Goal: Transaction & Acquisition: Book appointment/travel/reservation

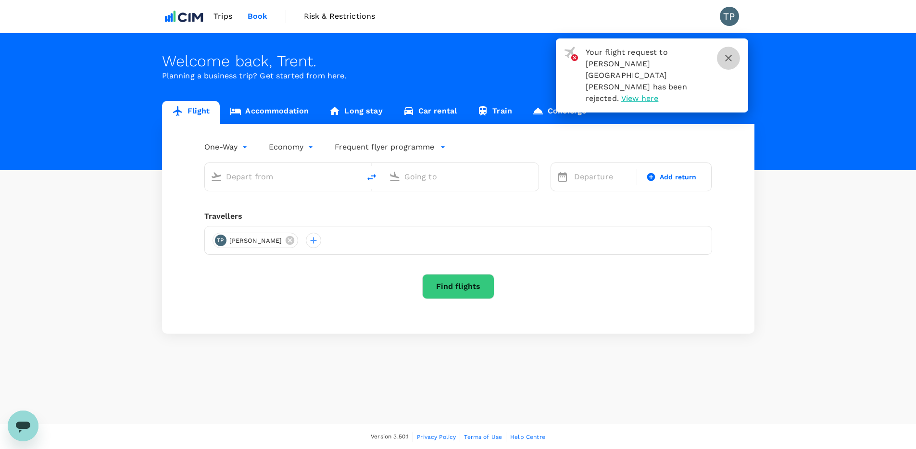
click at [736, 61] on button "button" at bounding box center [728, 58] width 23 height 23
click at [727, 56] on icon "button" at bounding box center [729, 58] width 12 height 12
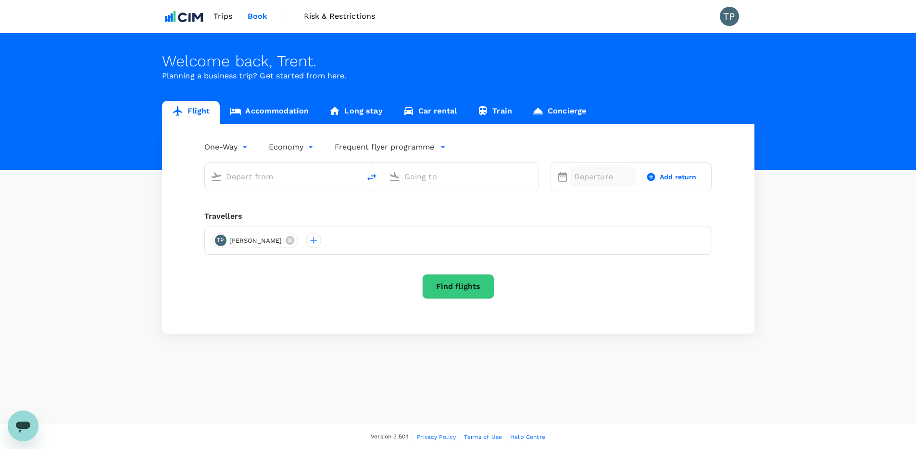
click at [612, 172] on p "Departure" at bounding box center [602, 177] width 57 height 12
click at [819, 209] on button "Next Month" at bounding box center [816, 207] width 15 height 15
click at [722, 277] on div "13" at bounding box center [722, 278] width 18 height 18
click at [481, 180] on input "text" at bounding box center [461, 176] width 114 height 15
click at [305, 179] on input "text" at bounding box center [283, 176] width 114 height 15
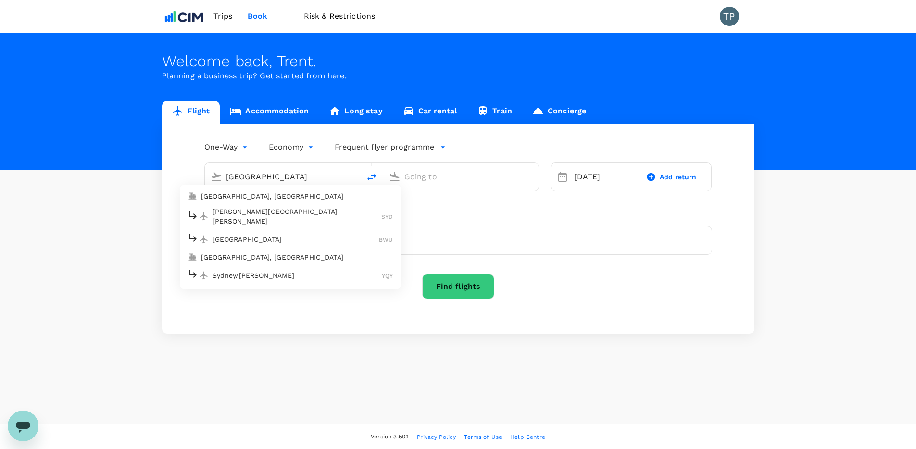
click at [274, 214] on p "Sydney Kingsford Smith Airport" at bounding box center [297, 216] width 169 height 19
type input "Sydney Kingsford Smith Airport (SYD)"
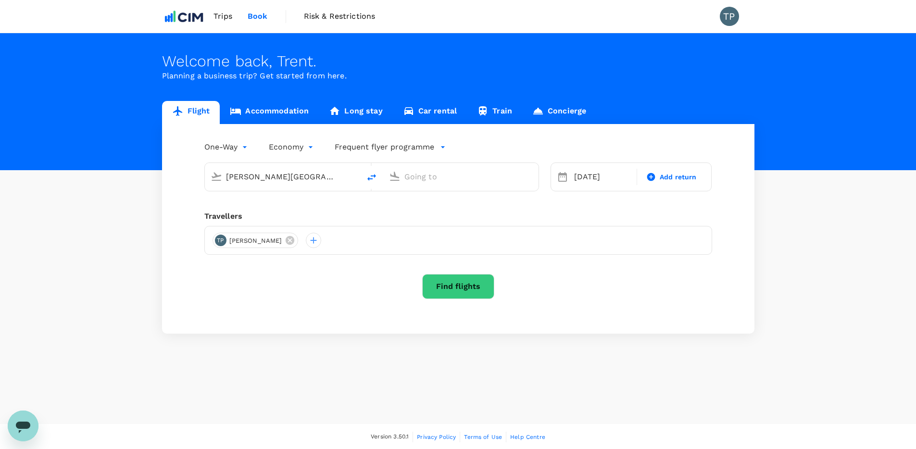
click at [425, 179] on input "text" at bounding box center [461, 176] width 114 height 15
click at [419, 196] on p "Perth, Australia" at bounding box center [475, 196] width 192 height 10
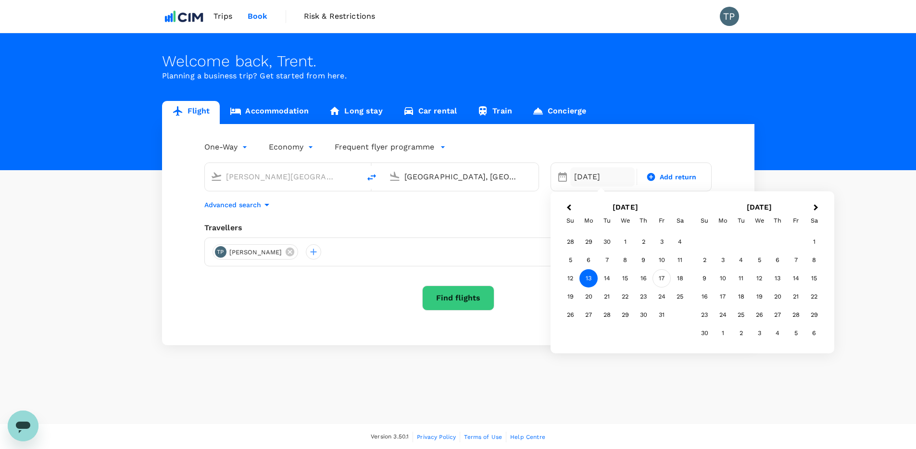
type input "Perth, Australia (any)"
click at [657, 276] on div "17" at bounding box center [661, 278] width 18 height 18
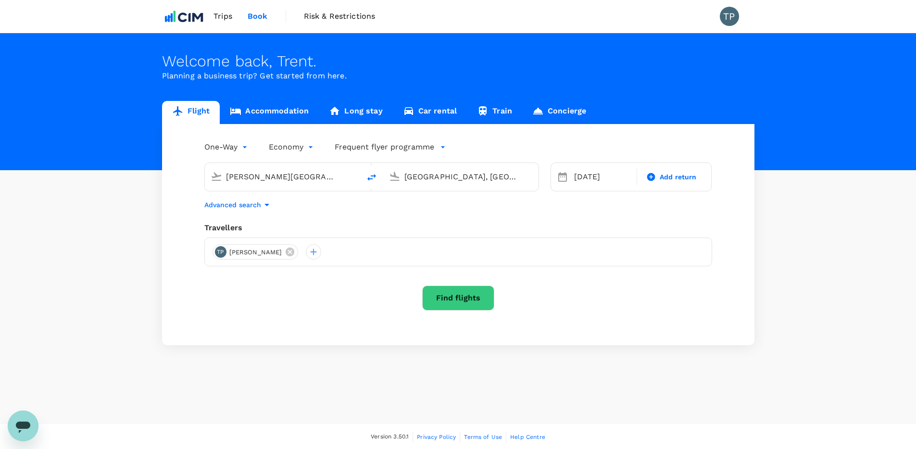
click at [455, 298] on button "Find flights" at bounding box center [458, 298] width 72 height 25
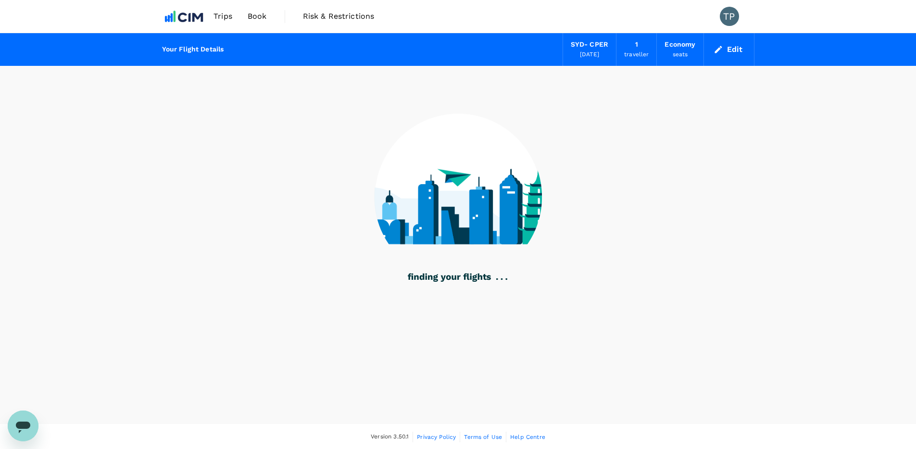
click at [588, 54] on div "17 Oct 2025" at bounding box center [589, 55] width 19 height 10
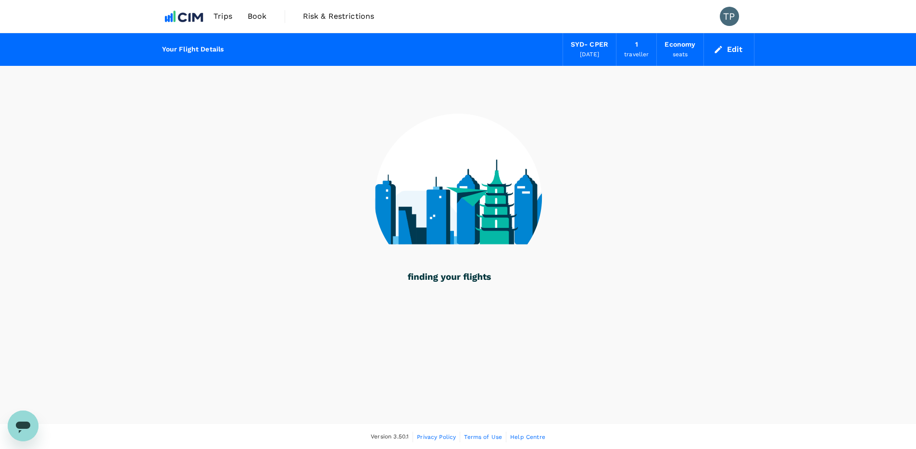
click at [590, 48] on div "SYD - CPER" at bounding box center [590, 44] width 38 height 11
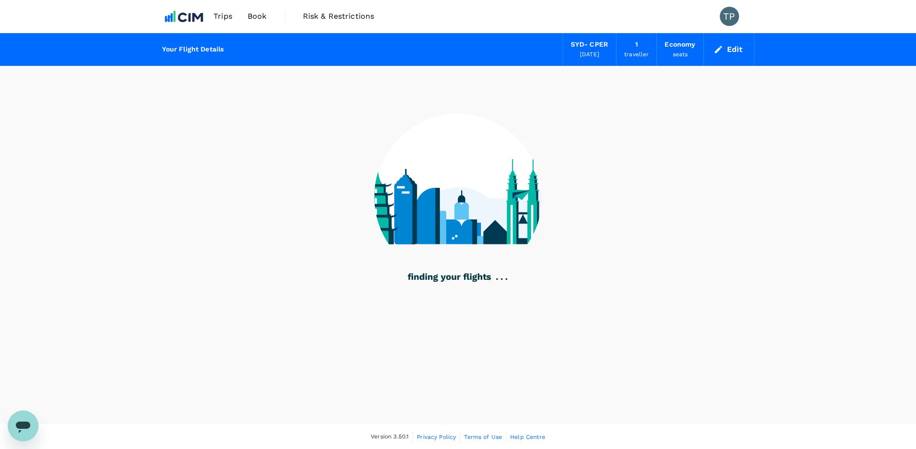
click at [739, 47] on button "Edit" at bounding box center [729, 49] width 35 height 15
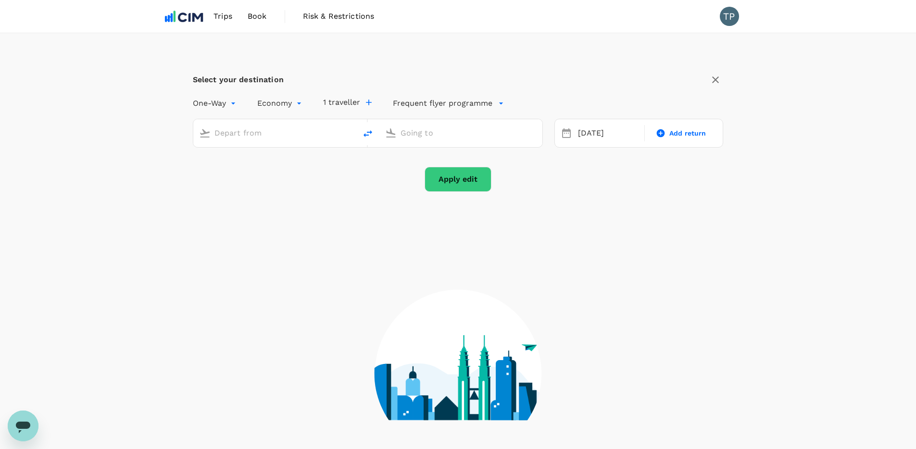
type input "Sydney Kingsford Smith Airport (SYD)"
type input "Perth, Australia (any)"
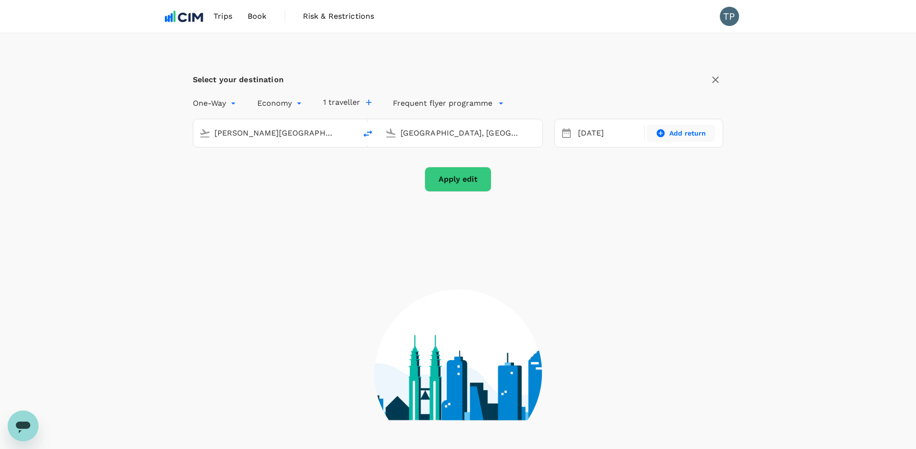
click at [688, 137] on span "Add return" at bounding box center [687, 133] width 37 height 10
type input "roundtrip"
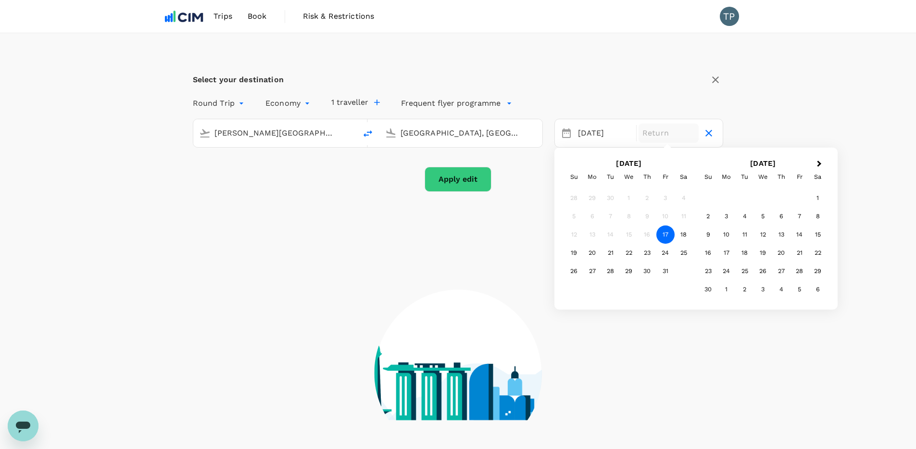
click at [593, 234] on div "13" at bounding box center [592, 234] width 18 height 18
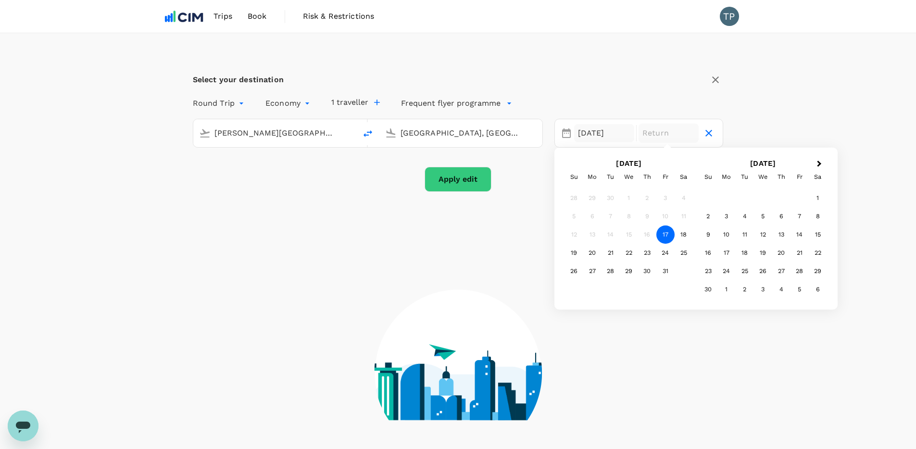
click at [590, 140] on div "17 Oct" at bounding box center [604, 133] width 60 height 19
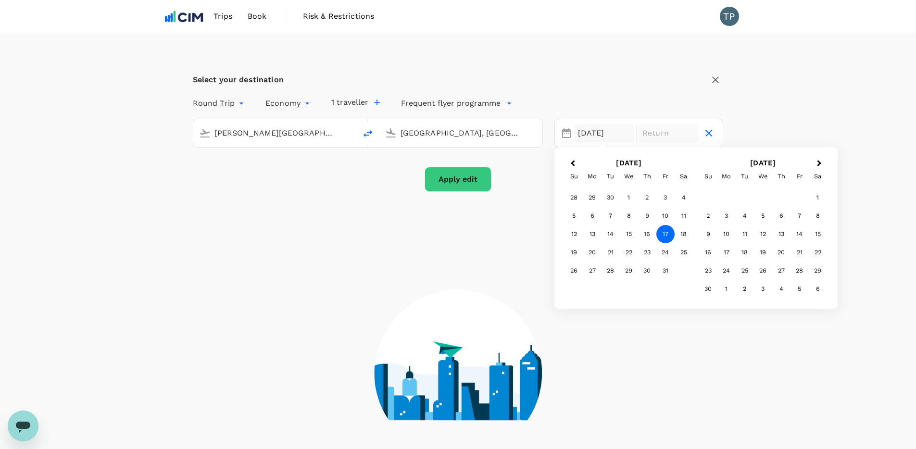
click at [585, 132] on div "17 Oct" at bounding box center [604, 133] width 60 height 19
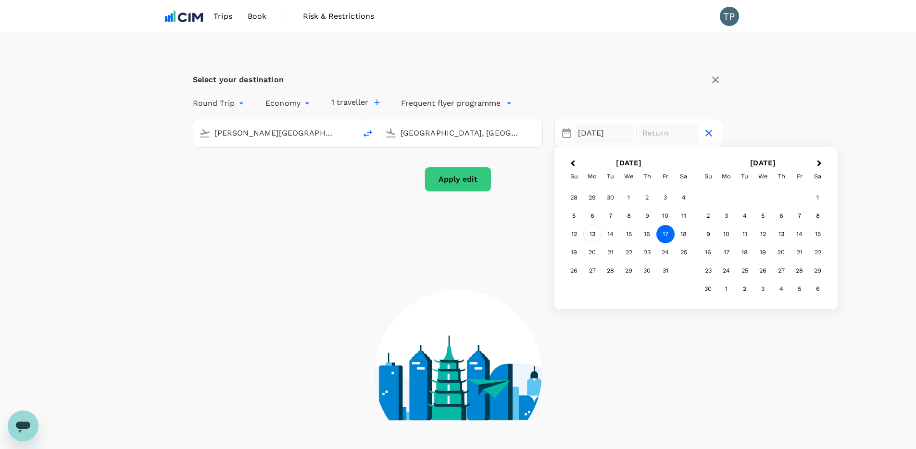
click at [595, 233] on div "13" at bounding box center [592, 234] width 18 height 18
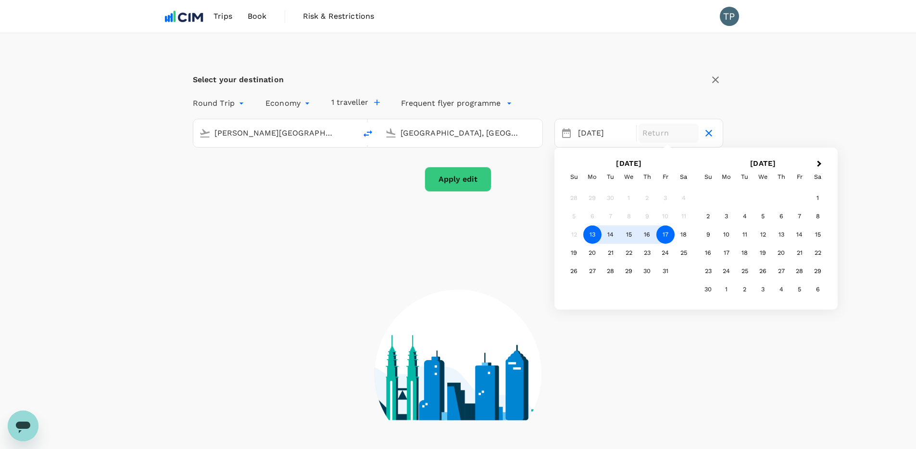
click at [665, 235] on div "17" at bounding box center [665, 234] width 18 height 18
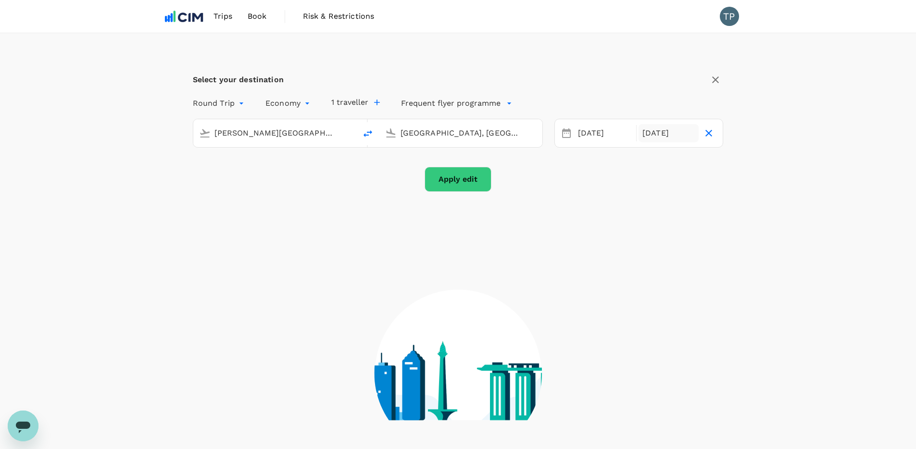
click at [673, 132] on div "17 Oct" at bounding box center [668, 133] width 60 height 19
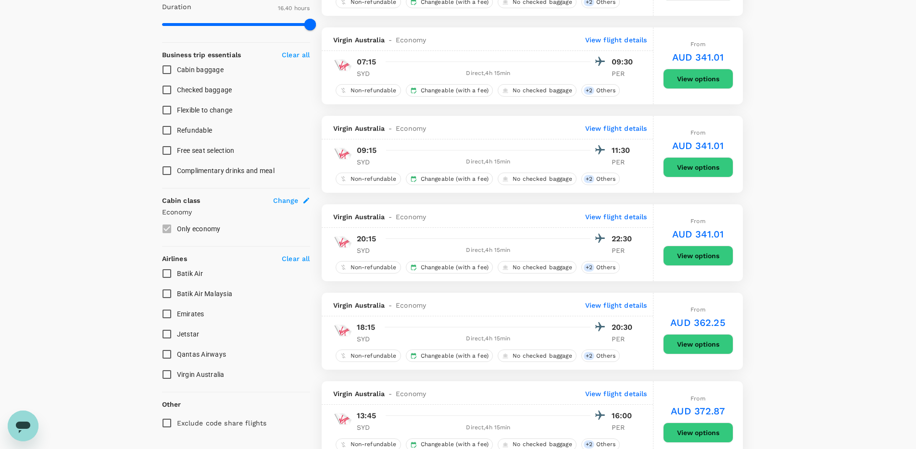
scroll to position [342, 0]
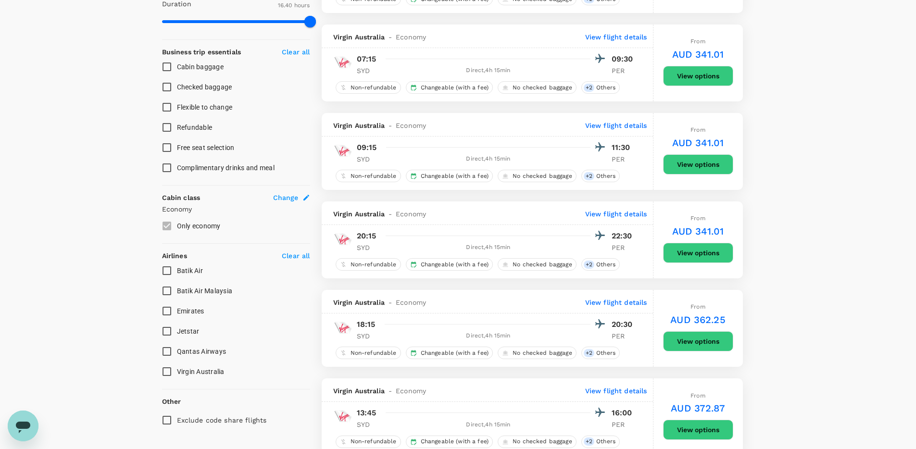
click at [166, 353] on input "Qantas Airways" at bounding box center [167, 351] width 20 height 20
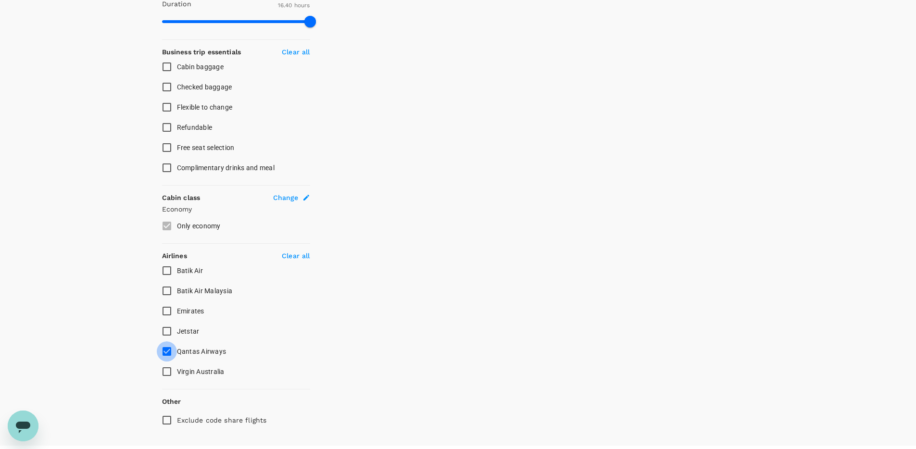
click at [169, 350] on input "Qantas Airways" at bounding box center [167, 351] width 20 height 20
checkbox input "false"
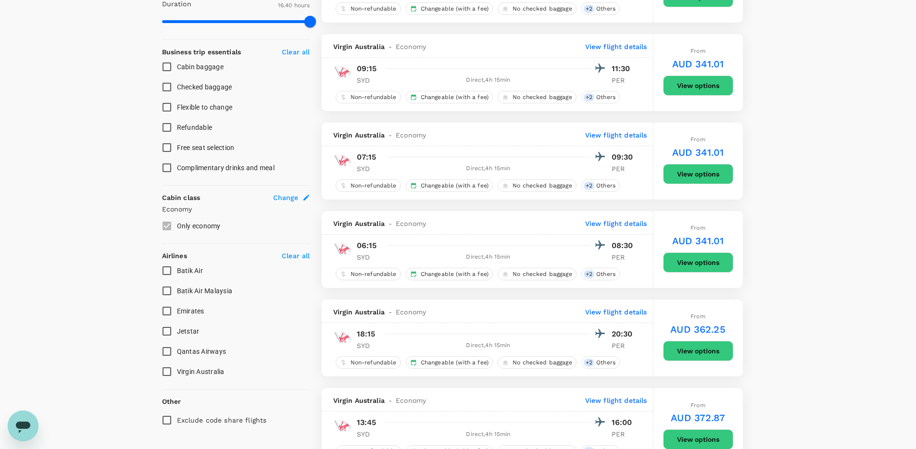
type input "AUD"
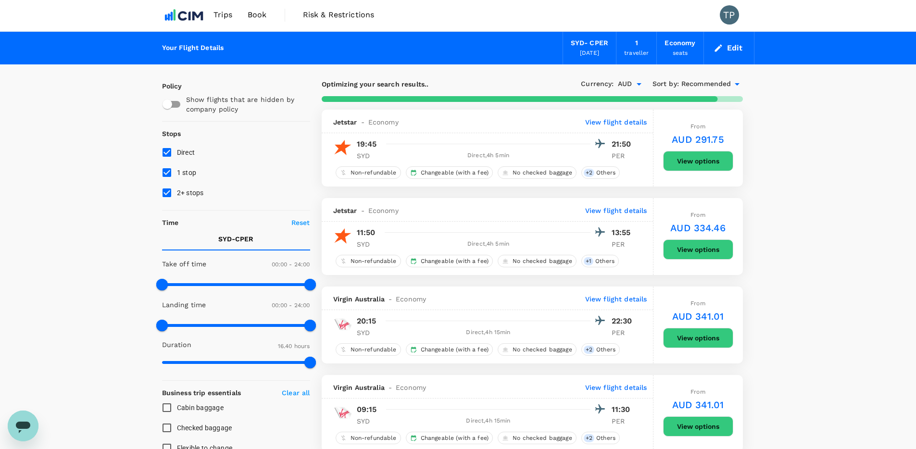
scroll to position [0, 0]
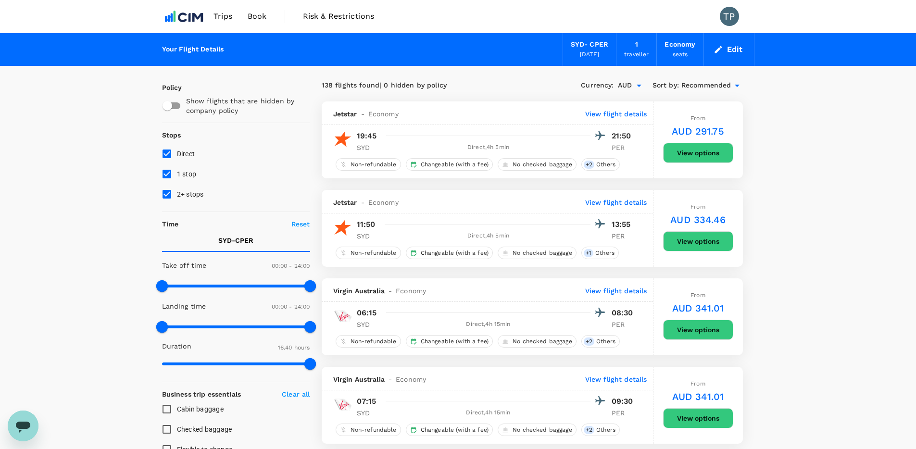
click at [585, 50] on div "17 Oct 2025" at bounding box center [589, 55] width 19 height 10
click at [586, 52] on div "17 Oct 2025" at bounding box center [589, 55] width 19 height 10
click at [730, 49] on button "Edit" at bounding box center [729, 49] width 35 height 15
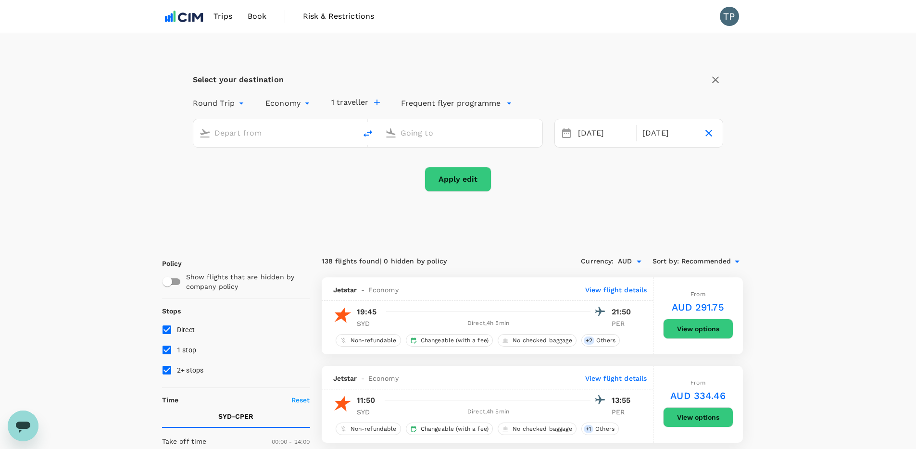
type input "oneway"
type input "Sydney Kingsford Smith Airport (SYD)"
type input "Perth, Australia (any)"
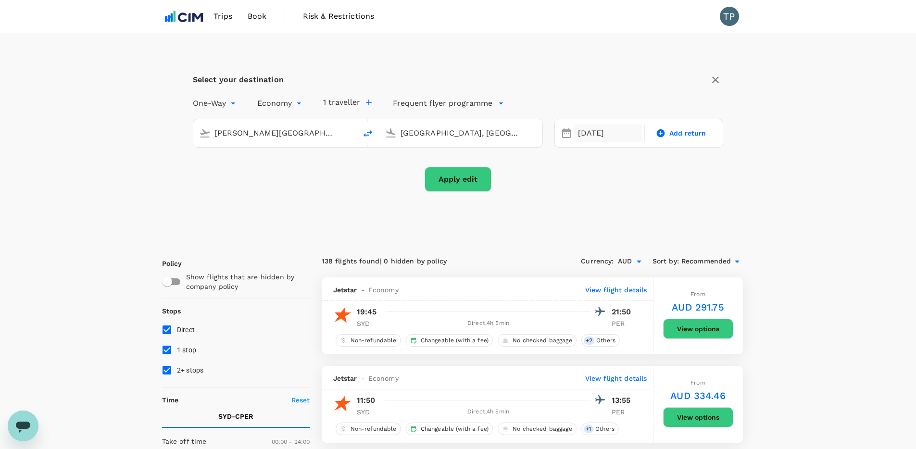
click at [598, 132] on div "13 Oct" at bounding box center [608, 133] width 68 height 19
click at [535, 177] on div "Apply edit" at bounding box center [458, 179] width 531 height 25
click at [710, 79] on icon "button" at bounding box center [716, 80] width 12 height 12
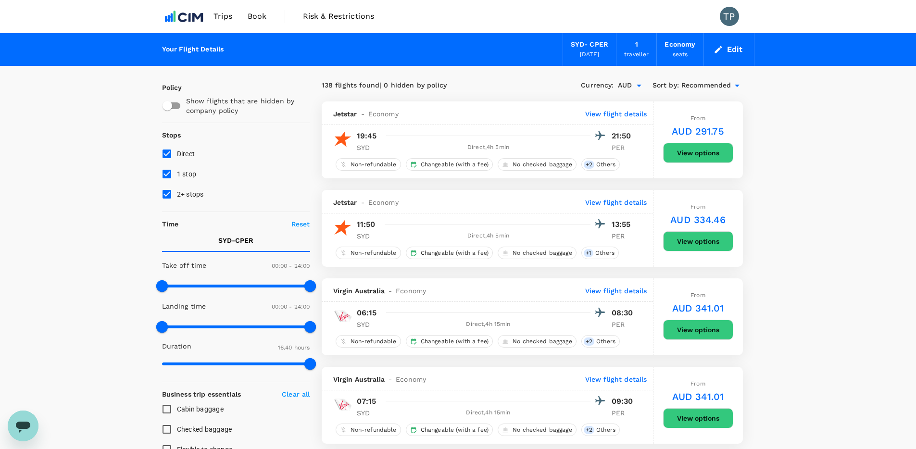
click at [729, 50] on button "Edit" at bounding box center [729, 49] width 35 height 15
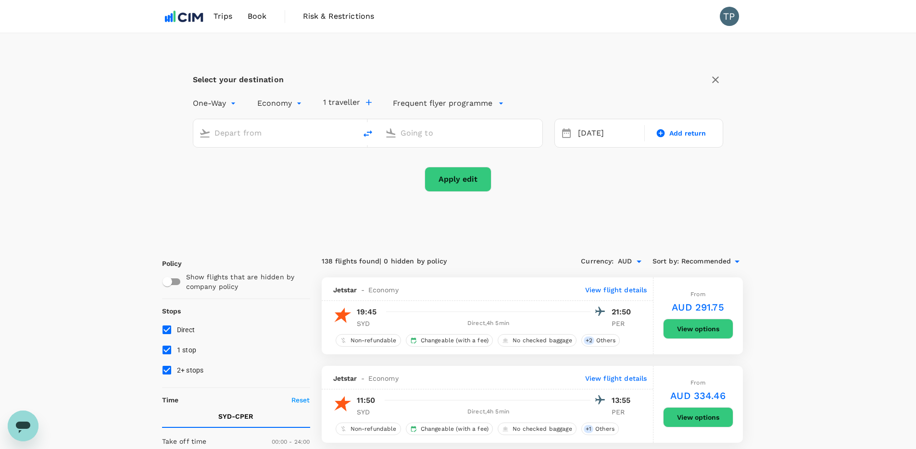
type input "Sydney Kingsford Smith Airport (SYD)"
type input "Perth, Australia (any)"
click at [614, 134] on div "17 Oct" at bounding box center [608, 133] width 68 height 19
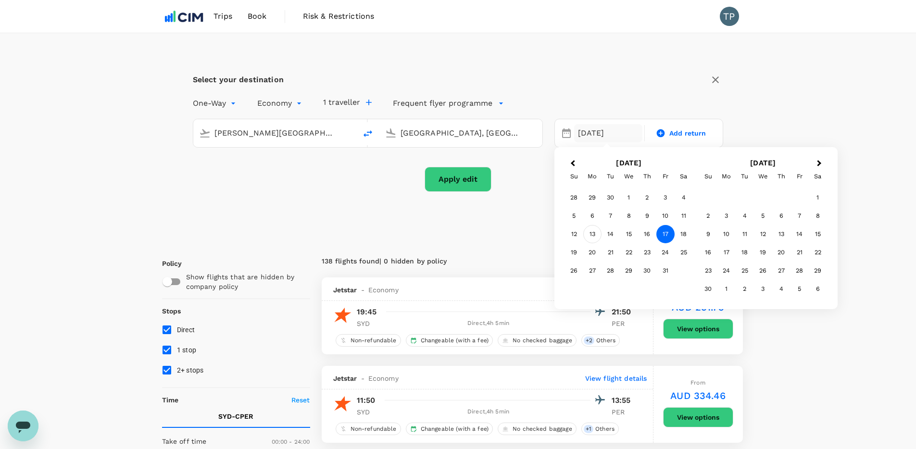
click at [590, 236] on div "13" at bounding box center [592, 234] width 18 height 18
click at [686, 131] on span "Add return" at bounding box center [687, 133] width 37 height 10
type input "roundtrip"
click at [665, 236] on div "17" at bounding box center [665, 234] width 18 height 18
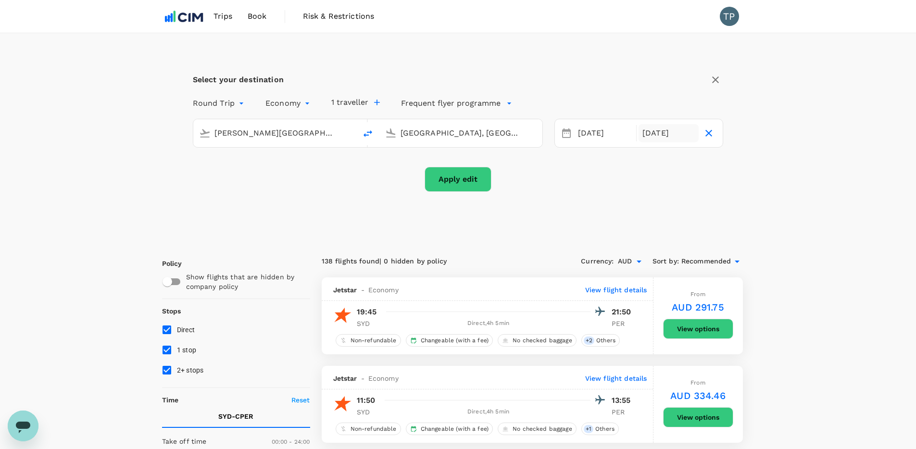
click at [725, 183] on div "Select your destination Round Trip roundtrip Economy economy 1 traveller Freque…" at bounding box center [458, 137] width 592 height 209
click at [464, 182] on button "Apply edit" at bounding box center [458, 179] width 67 height 25
checkbox input "false"
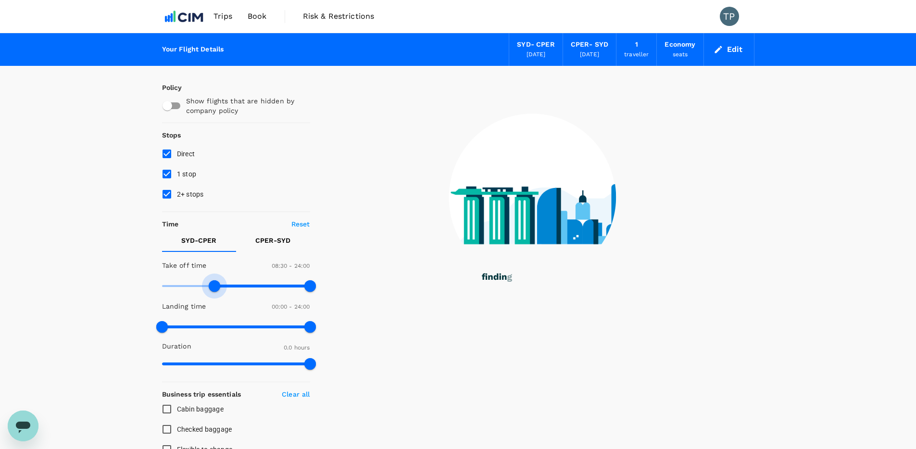
type input "540"
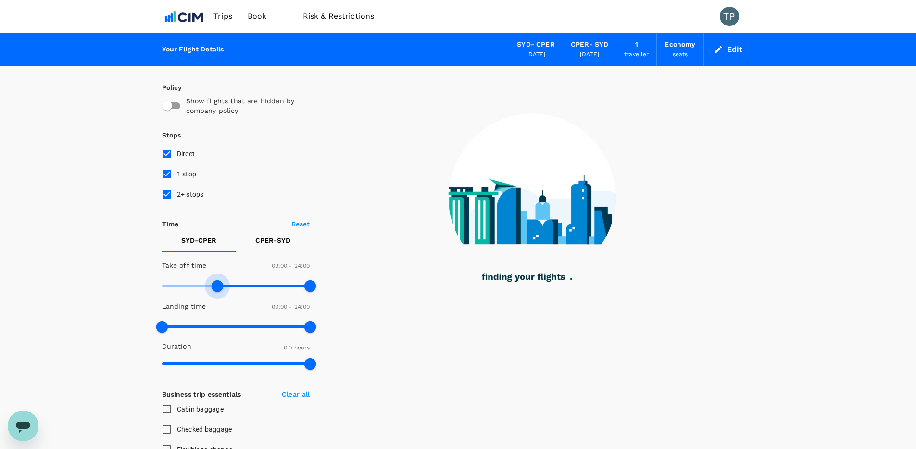
drag, startPoint x: 163, startPoint y: 284, endPoint x: 217, endPoint y: 281, distance: 54.9
click at [217, 281] on span at bounding box center [218, 286] width 12 height 12
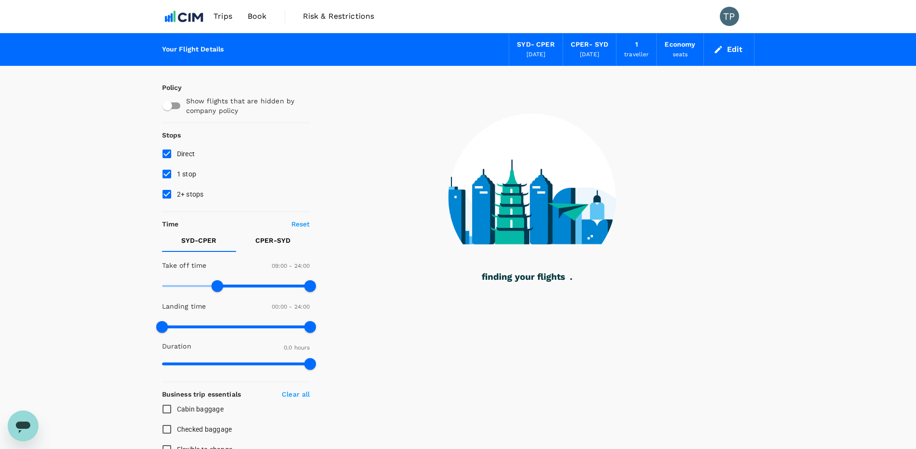
checkbox input "true"
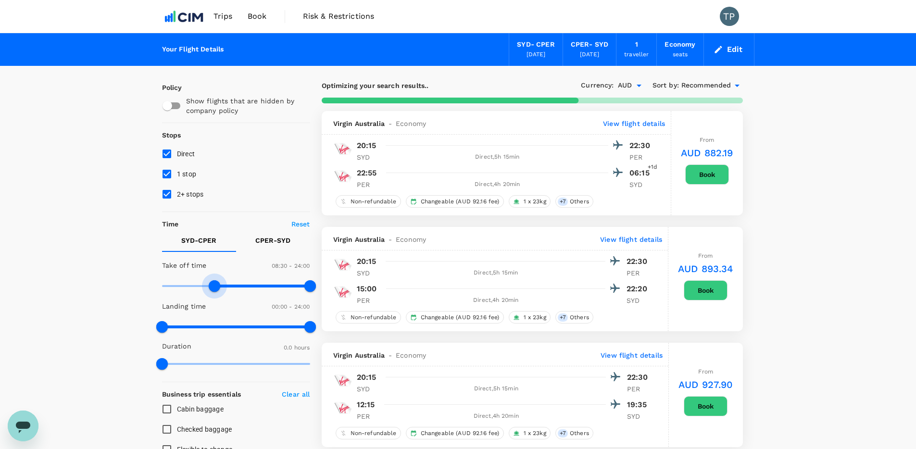
type input "0"
drag, startPoint x: 213, startPoint y: 288, endPoint x: 156, endPoint y: 289, distance: 56.7
click at [156, 289] on span at bounding box center [162, 286] width 12 height 12
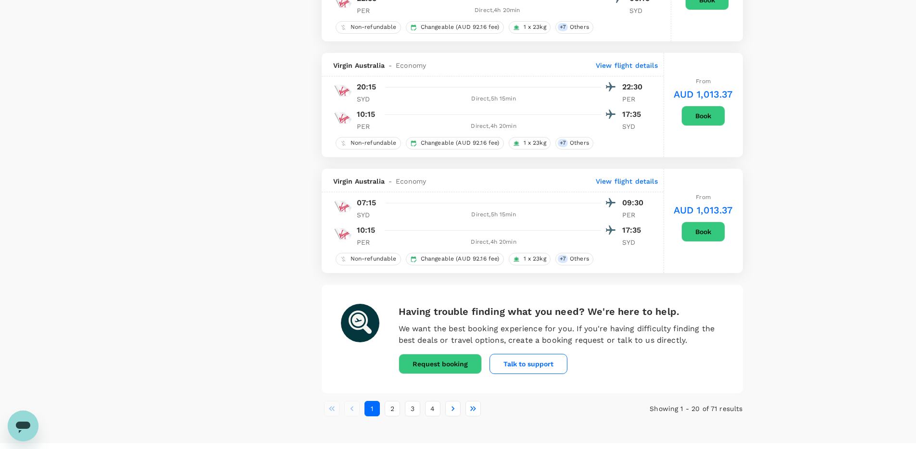
scroll to position [2165, 0]
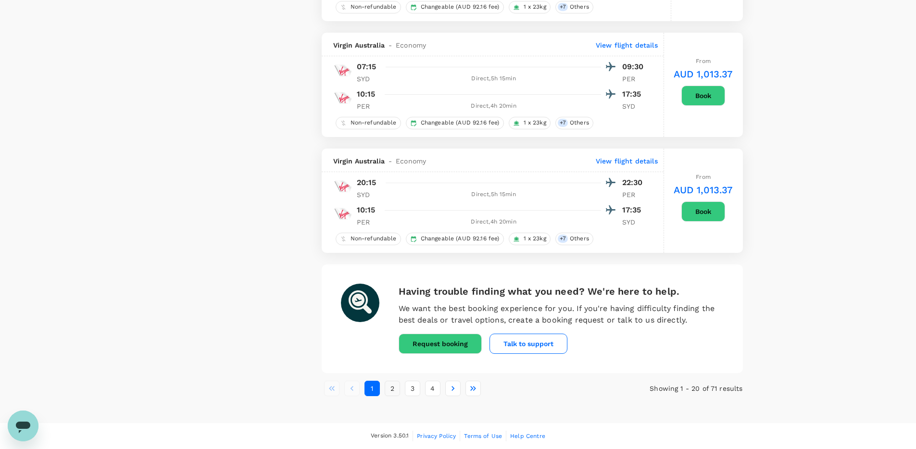
click at [389, 388] on button "2" at bounding box center [392, 388] width 15 height 15
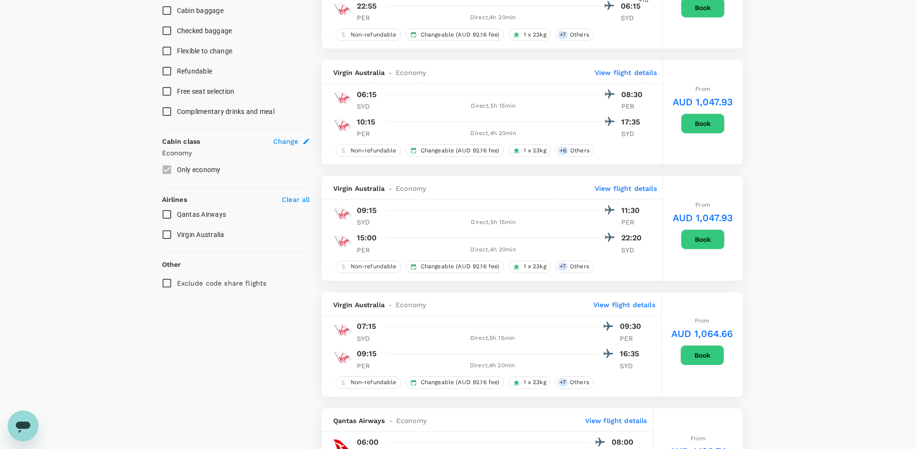
scroll to position [310, 0]
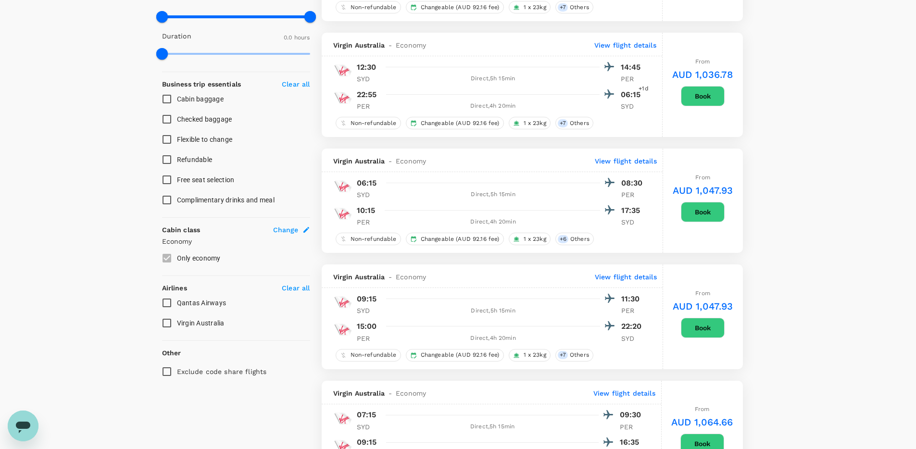
click at [167, 182] on input "Free seat selection" at bounding box center [167, 180] width 20 height 20
checkbox input "true"
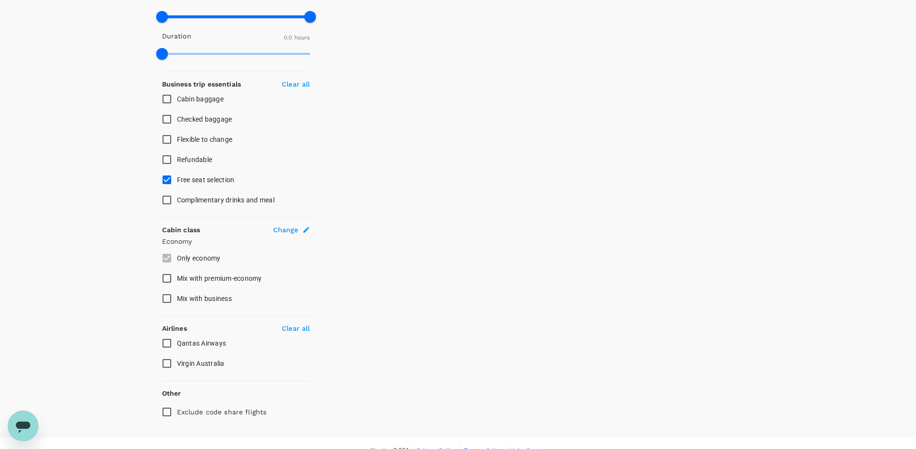
click at [169, 345] on input "Qantas Airways" at bounding box center [167, 343] width 20 height 20
checkbox input "true"
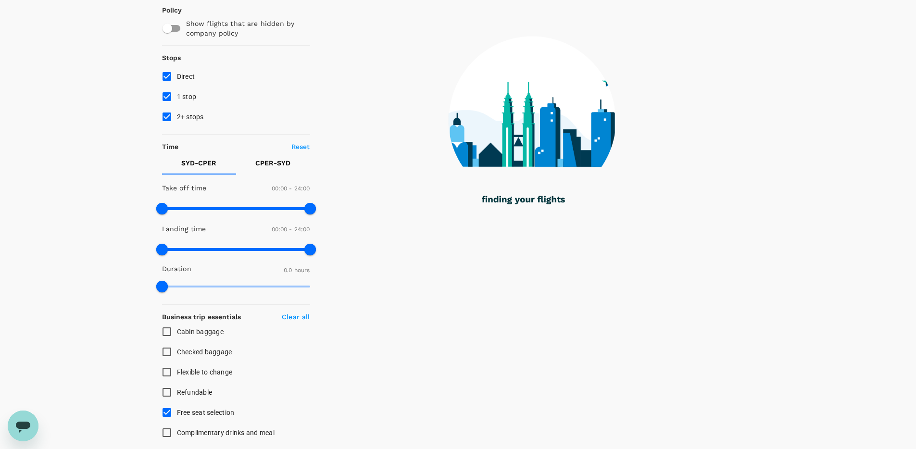
scroll to position [0, 0]
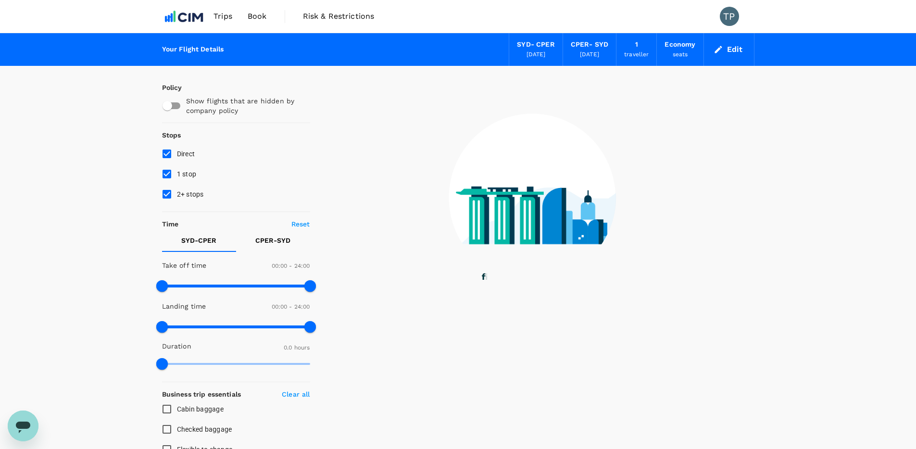
click at [167, 175] on input "1 stop" at bounding box center [167, 174] width 20 height 20
checkbox input "false"
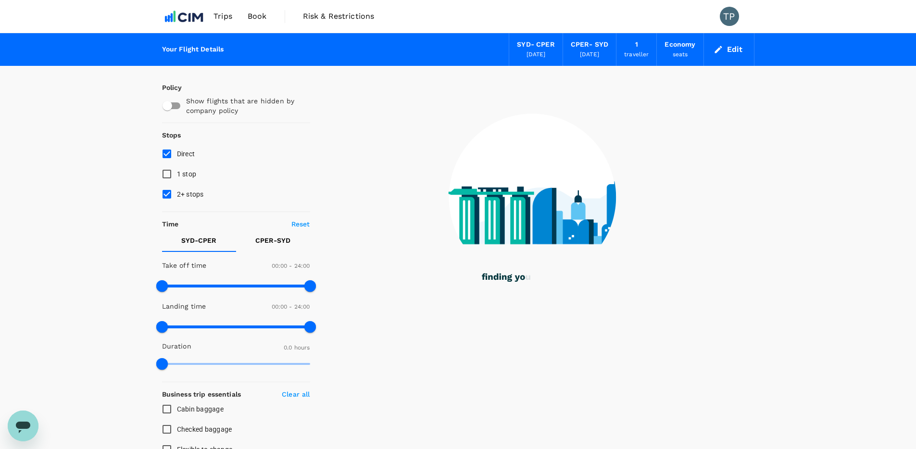
click at [162, 195] on input "2+ stops" at bounding box center [167, 194] width 20 height 20
checkbox input "false"
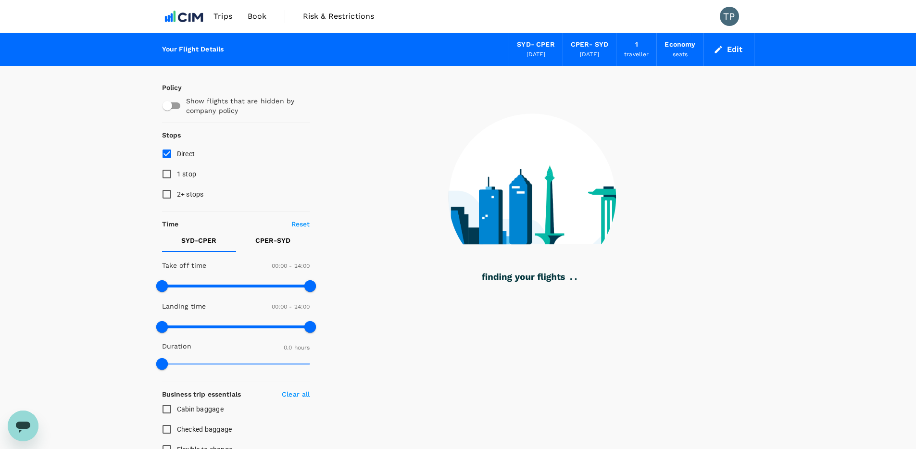
type input "245"
checkbox input "false"
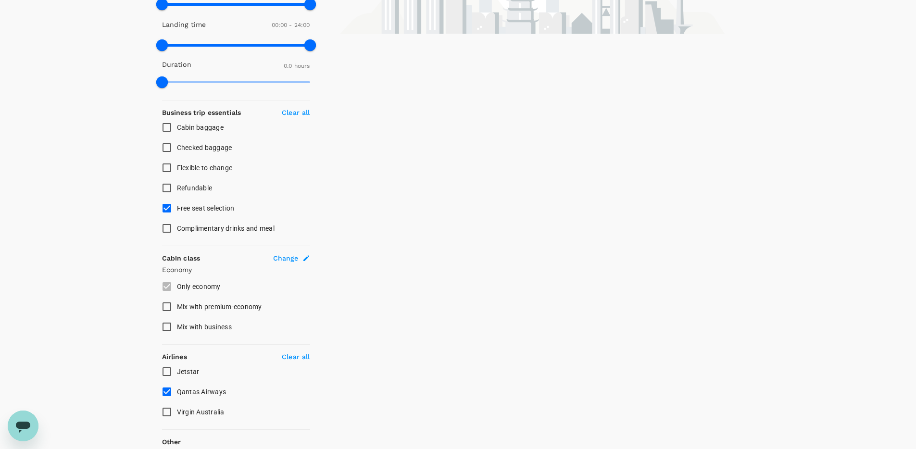
scroll to position [282, 0]
click at [167, 392] on input "Qantas Airways" at bounding box center [167, 391] width 20 height 20
checkbox input "false"
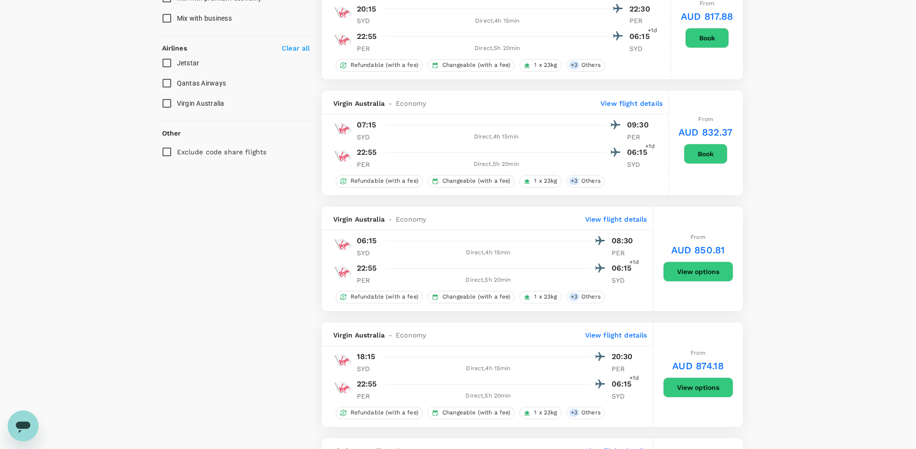
scroll to position [322, 0]
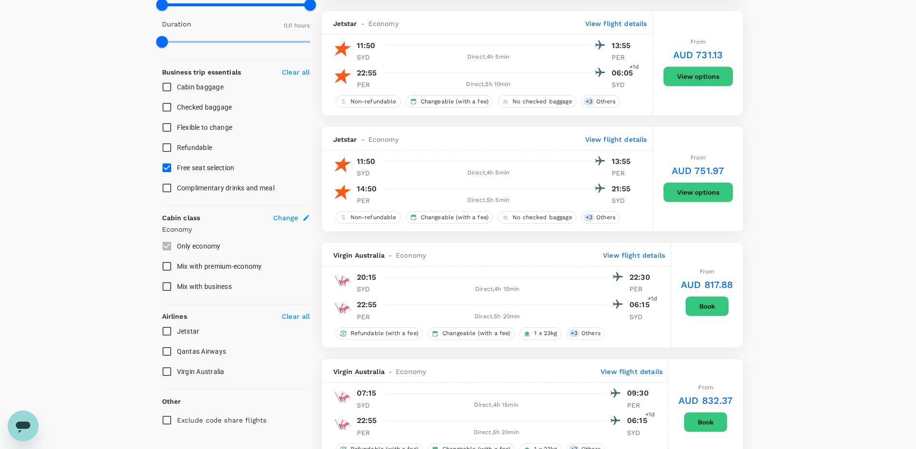
click at [166, 169] on input "Free seat selection" at bounding box center [167, 168] width 20 height 20
checkbox input "false"
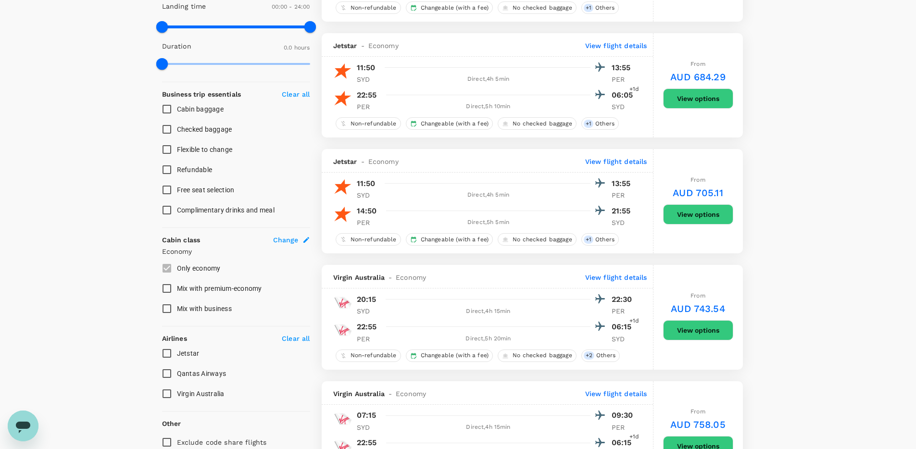
scroll to position [257, 0]
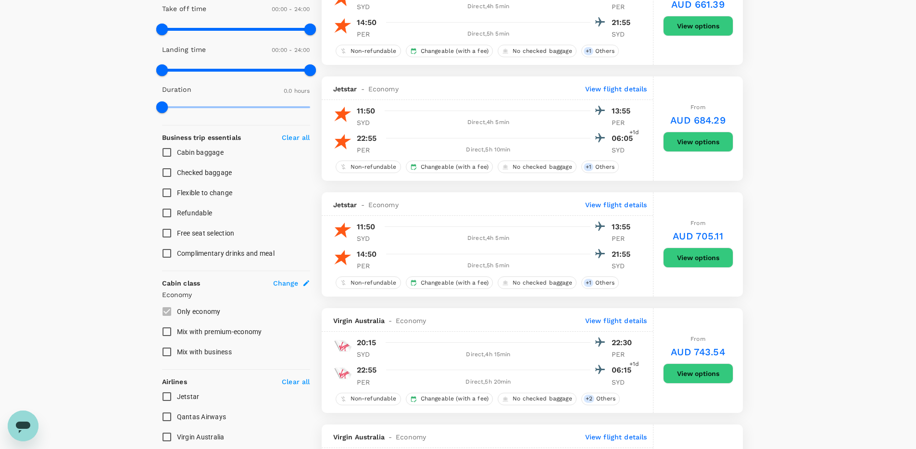
click at [370, 234] on p "SYD" at bounding box center [369, 239] width 24 height 10
click at [359, 234] on p "SYD" at bounding box center [369, 239] width 24 height 10
click at [365, 230] on p "11:50" at bounding box center [366, 227] width 19 height 12
click at [372, 220] on div "11:50 13:55" at bounding box center [496, 227] width 279 height 14
click at [630, 201] on p "View flight details" at bounding box center [616, 205] width 62 height 10
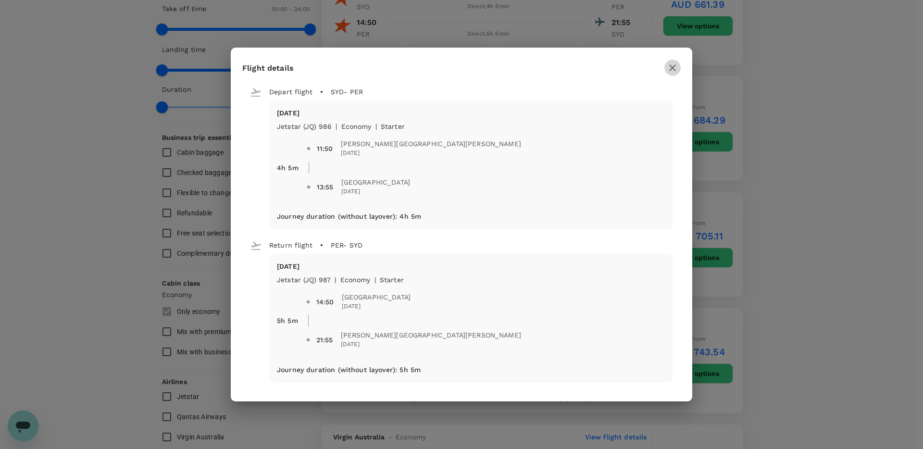
click at [671, 66] on icon "button" at bounding box center [672, 67] width 7 height 7
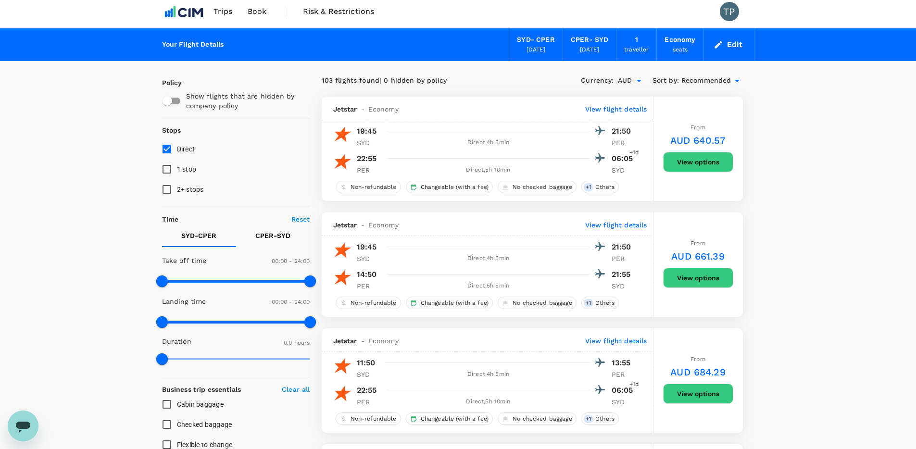
scroll to position [0, 0]
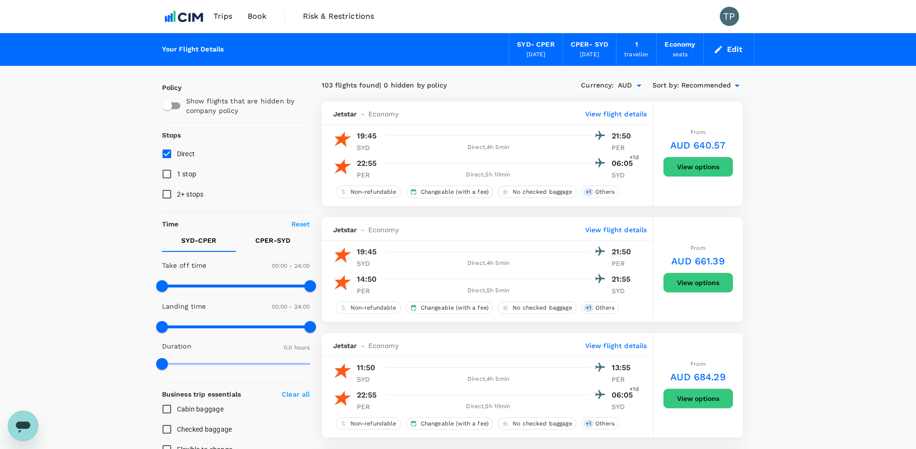
click at [690, 166] on button "View options" at bounding box center [698, 167] width 70 height 20
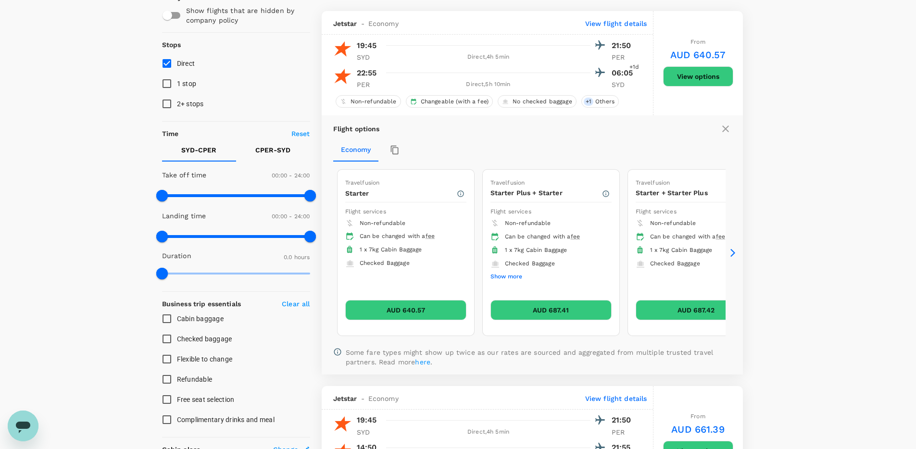
scroll to position [101, 0]
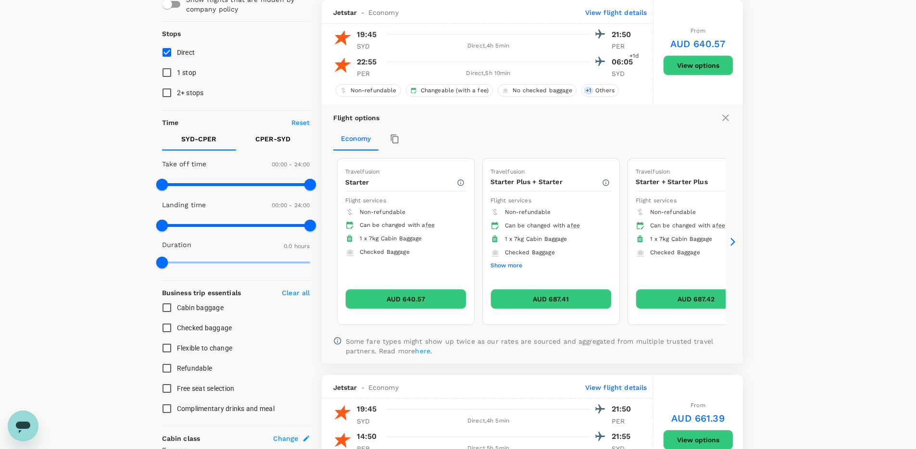
click at [695, 62] on button "View options" at bounding box center [698, 65] width 70 height 20
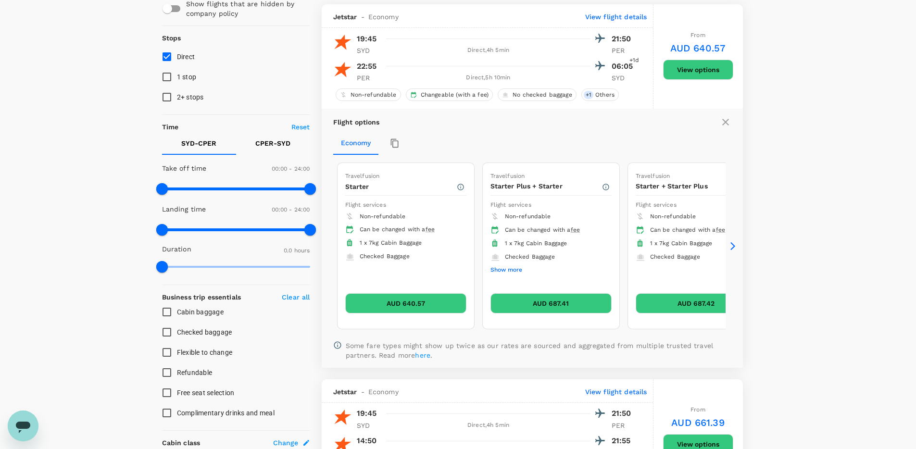
scroll to position [83, 0]
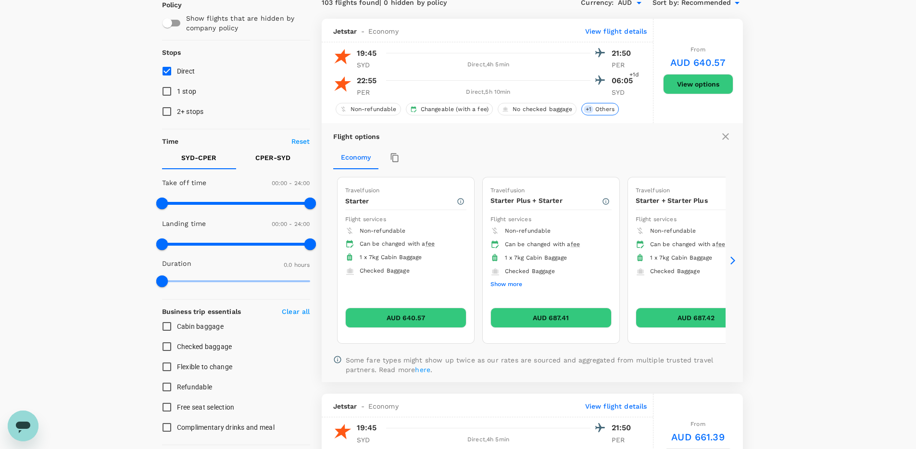
click at [613, 107] on span "Others" at bounding box center [604, 109] width 27 height 8
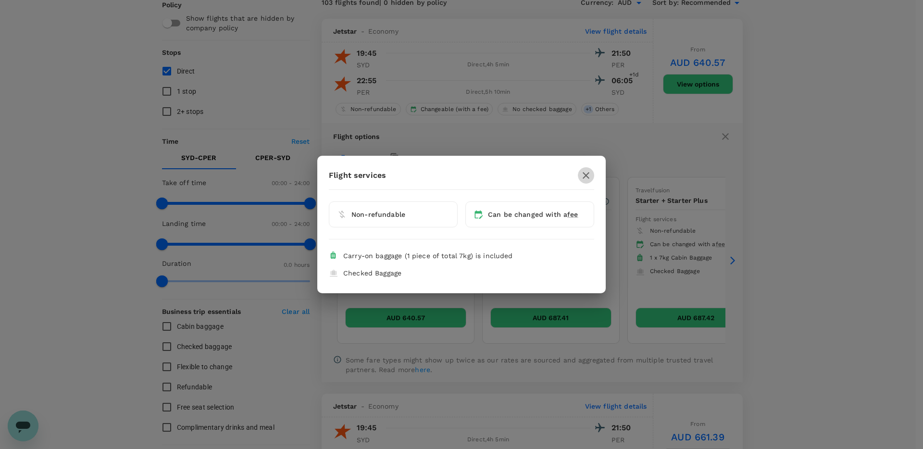
click at [582, 171] on icon "button" at bounding box center [586, 176] width 12 height 12
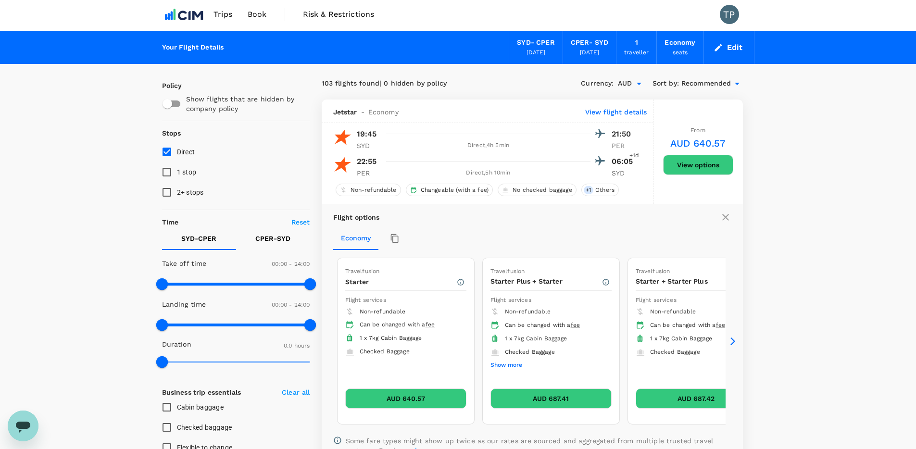
scroll to position [0, 0]
